Goal: Check status: Check status

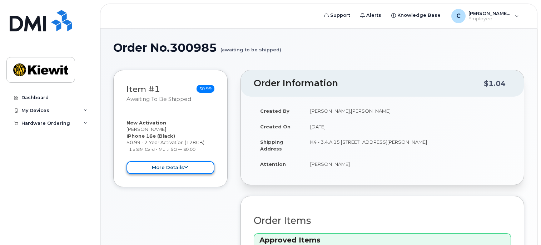
click at [195, 164] on button "more details" at bounding box center [170, 167] width 88 height 13
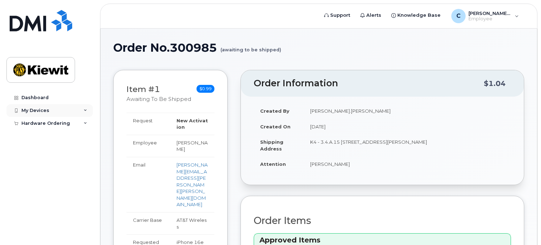
click at [49, 116] on div "My Devices" at bounding box center [49, 110] width 86 height 13
click at [44, 101] on link "Dashboard" at bounding box center [49, 97] width 86 height 13
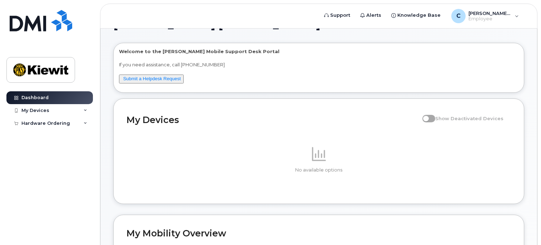
scroll to position [36, 0]
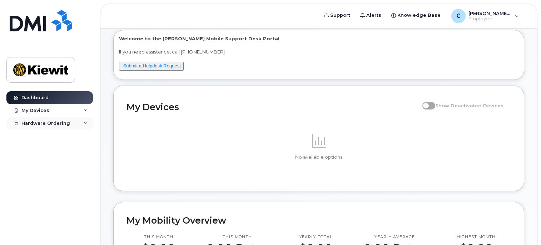
click at [77, 126] on div "Hardware Ordering" at bounding box center [49, 123] width 86 height 13
click at [65, 137] on link "My Orders" at bounding box center [56, 137] width 74 height 14
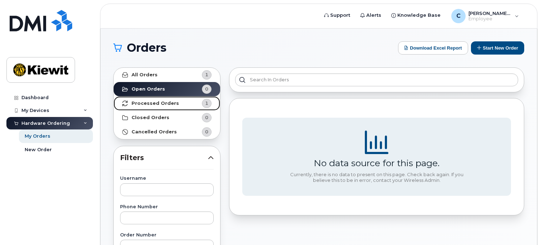
click at [165, 103] on strong "Processed Orders" at bounding box center [155, 104] width 48 height 6
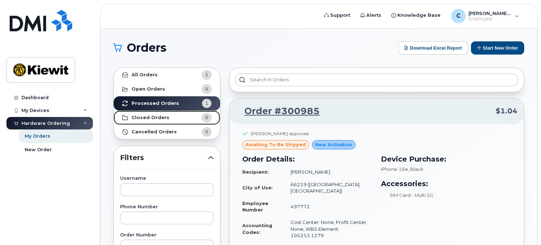
click at [174, 116] on link "Closed Orders 0" at bounding box center [167, 118] width 106 height 14
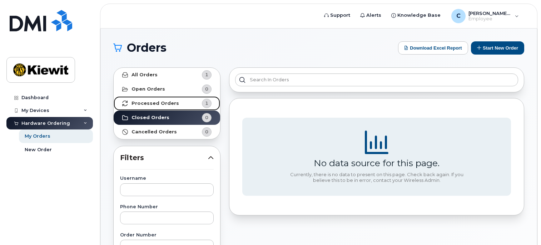
click at [160, 99] on link "Processed Orders 1" at bounding box center [167, 103] width 106 height 14
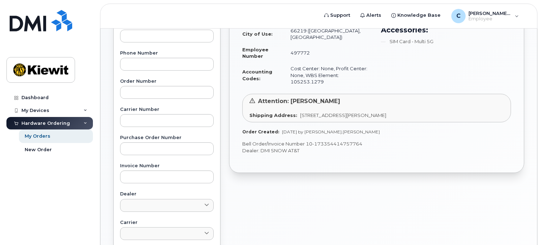
scroll to position [143, 0]
